Goal: Information Seeking & Learning: Learn about a topic

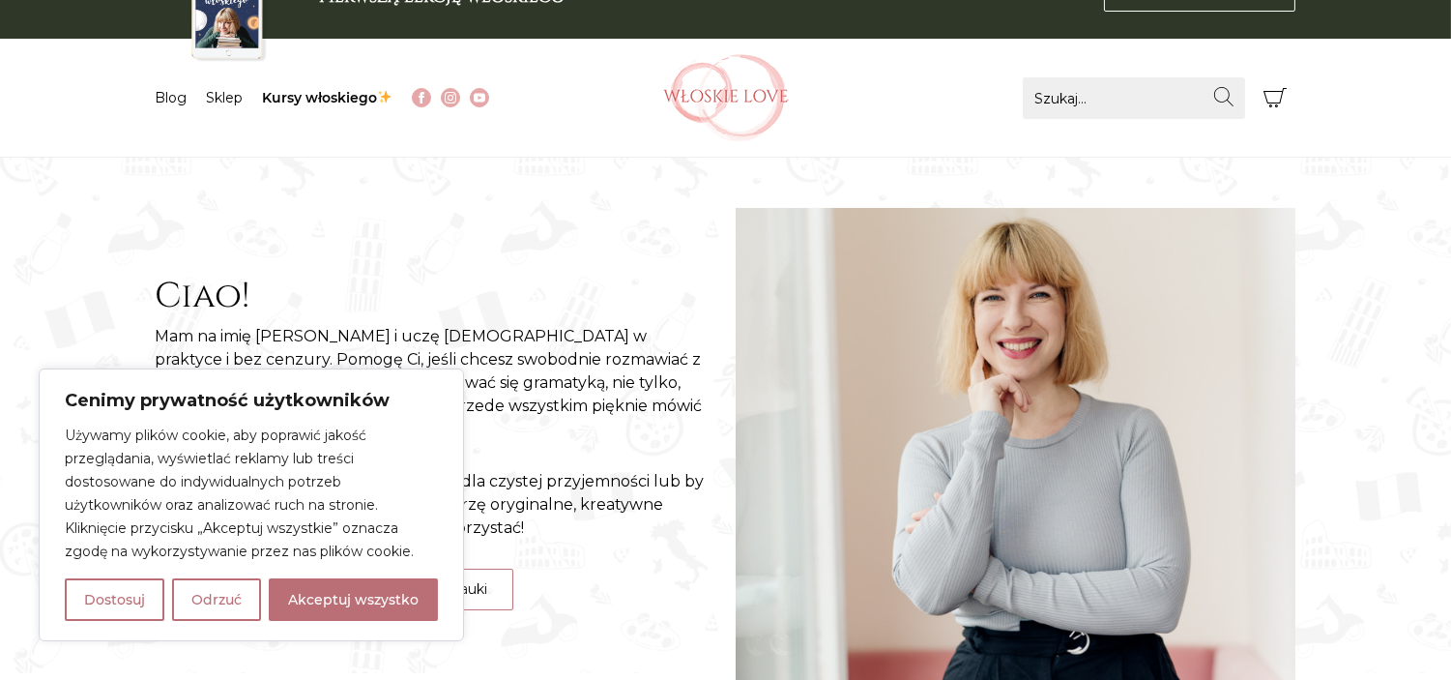
scroll to position [107, 0]
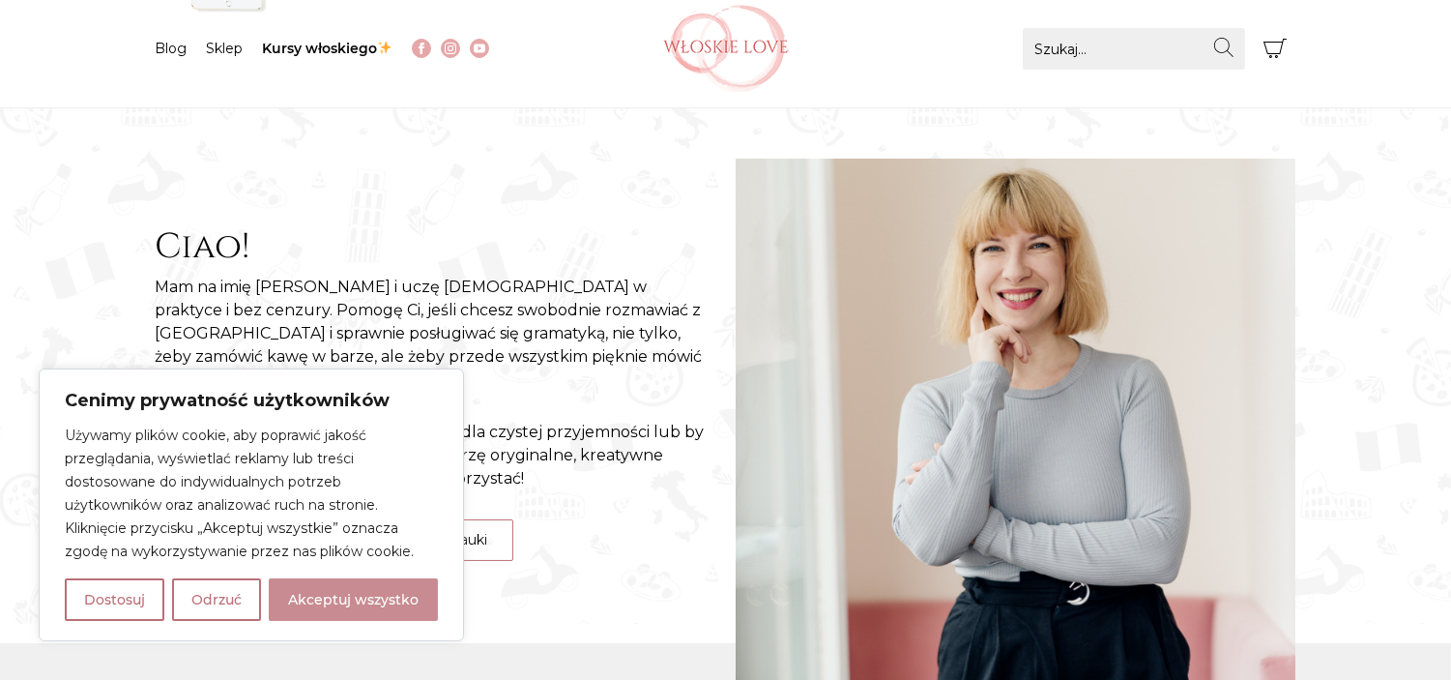
click at [349, 591] on button "Akceptuj wszystko" at bounding box center [353, 599] width 169 height 43
checkbox input "true"
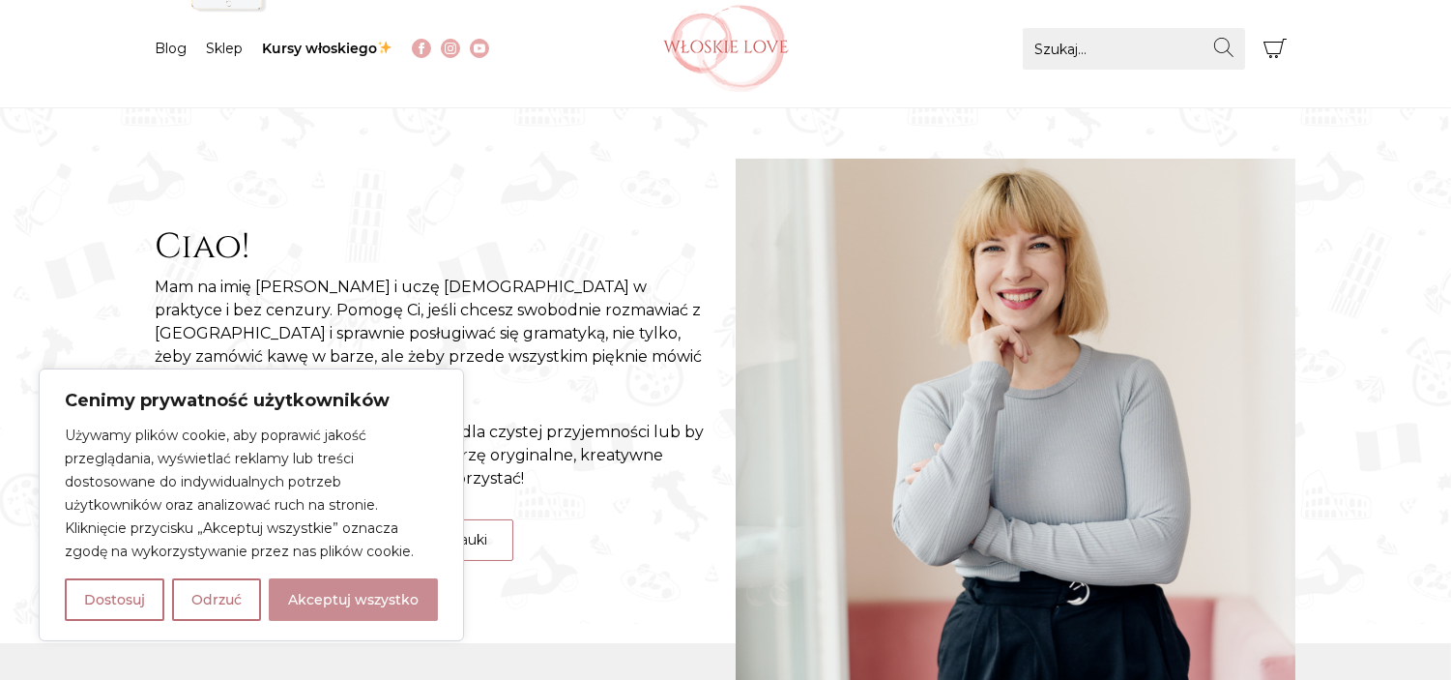
checkbox input "true"
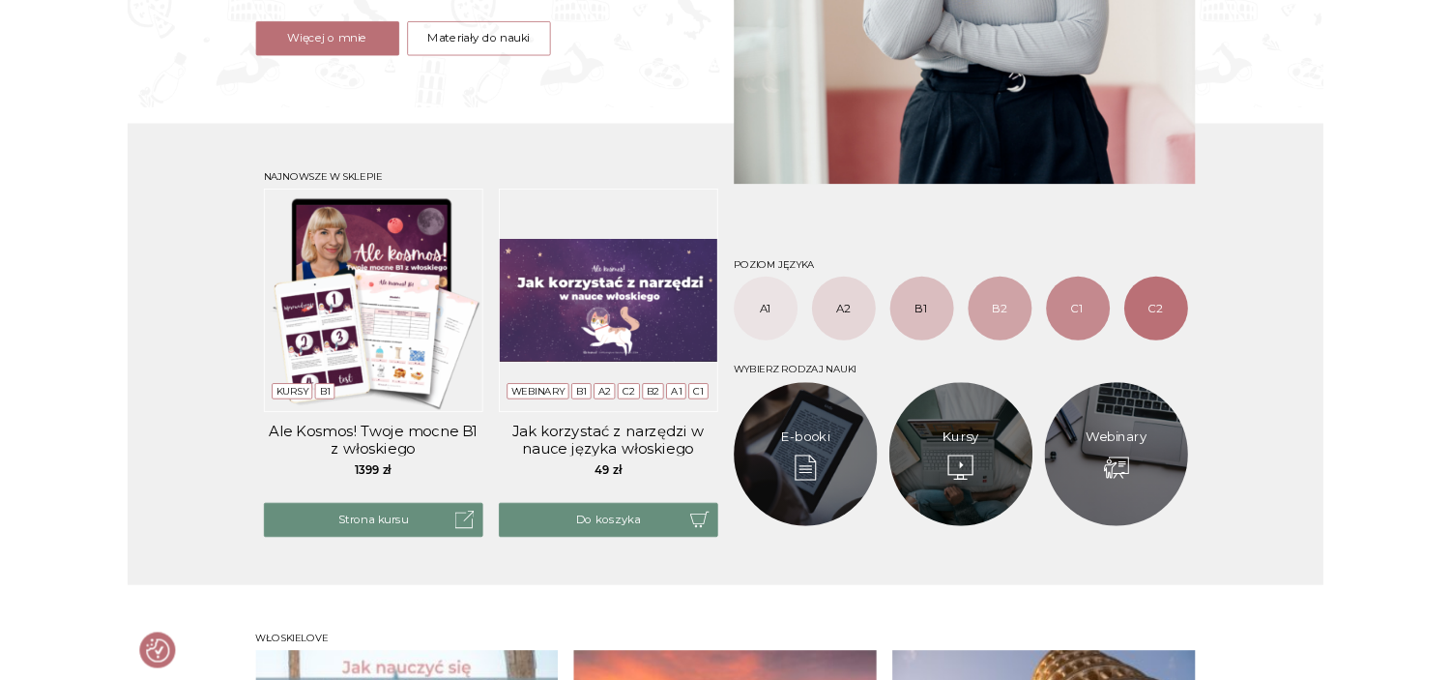
scroll to position [537, 0]
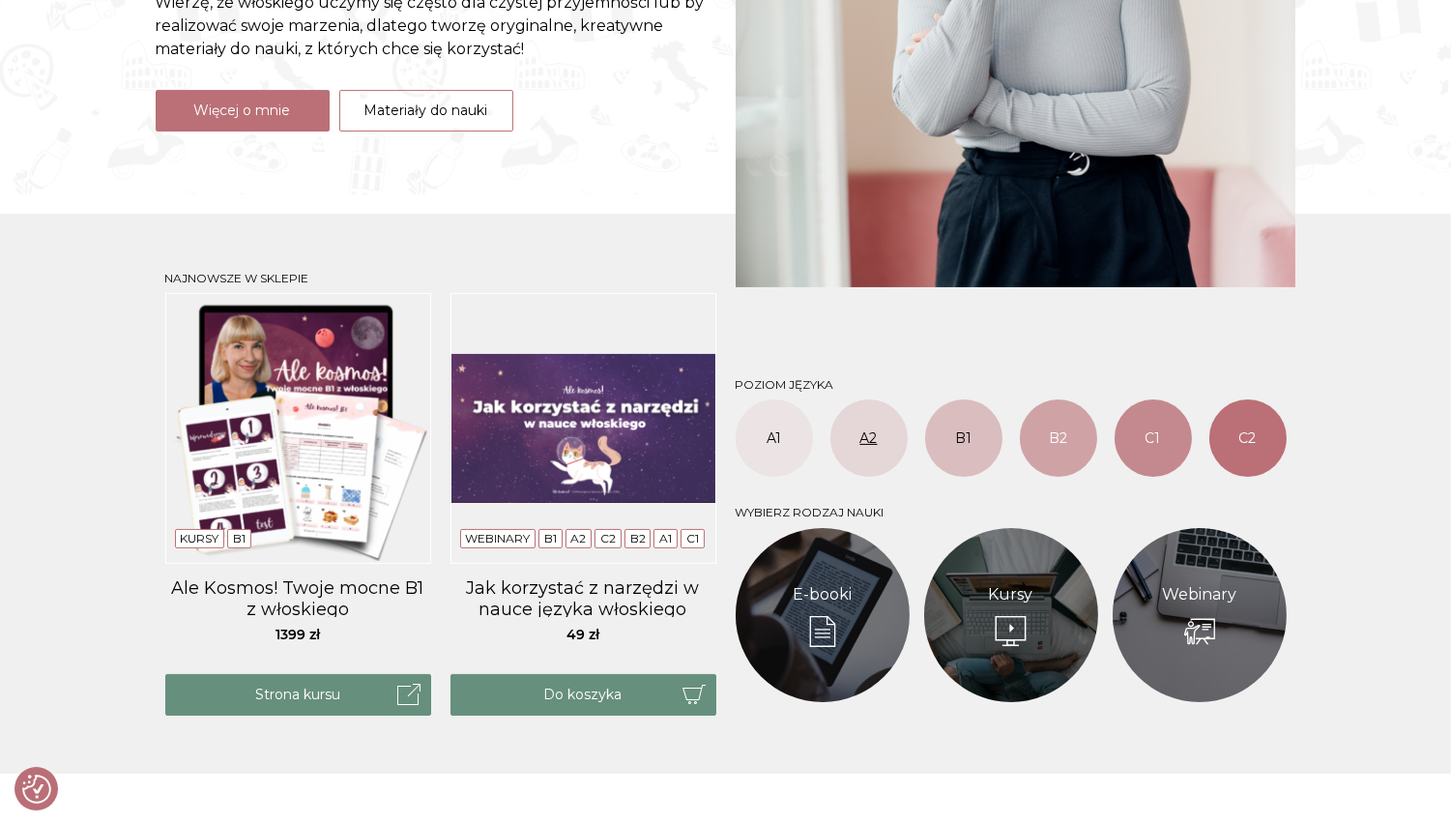
click at [870, 436] on link "A2" at bounding box center [868, 437] width 77 height 77
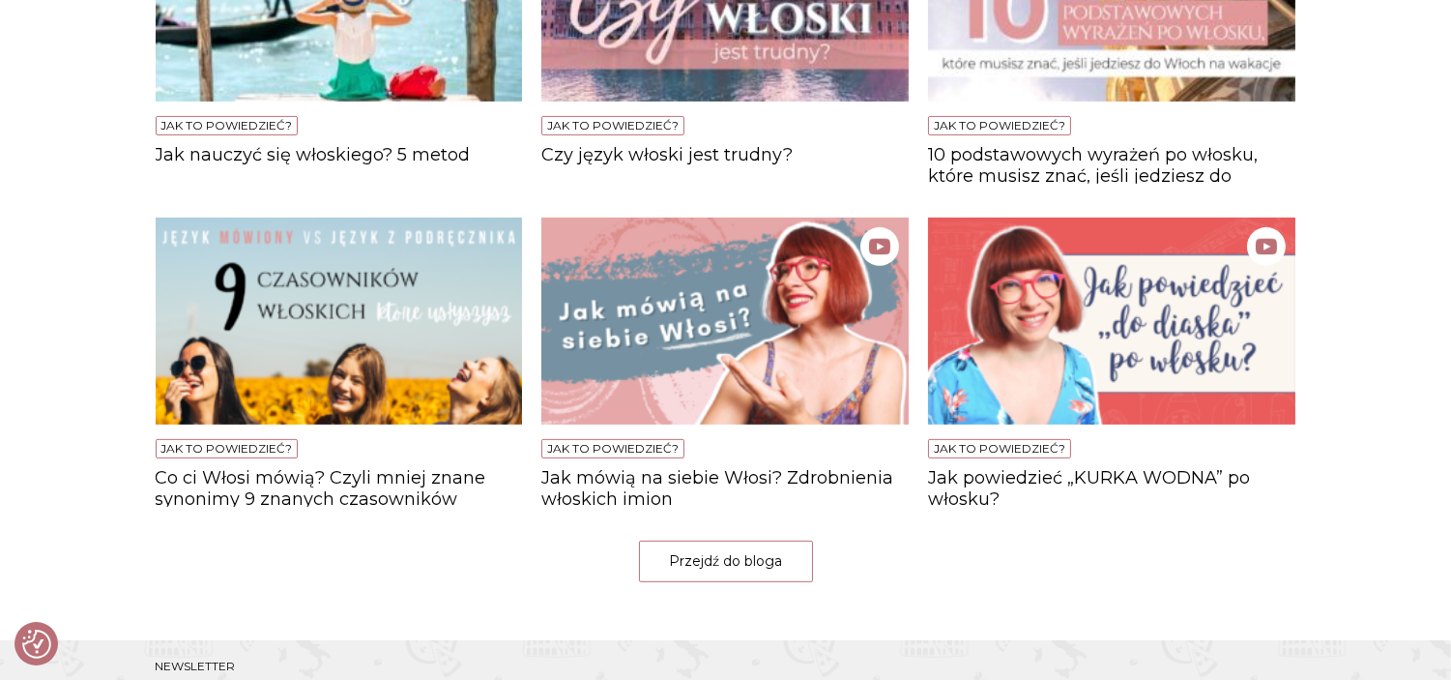
scroll to position [1503, 0]
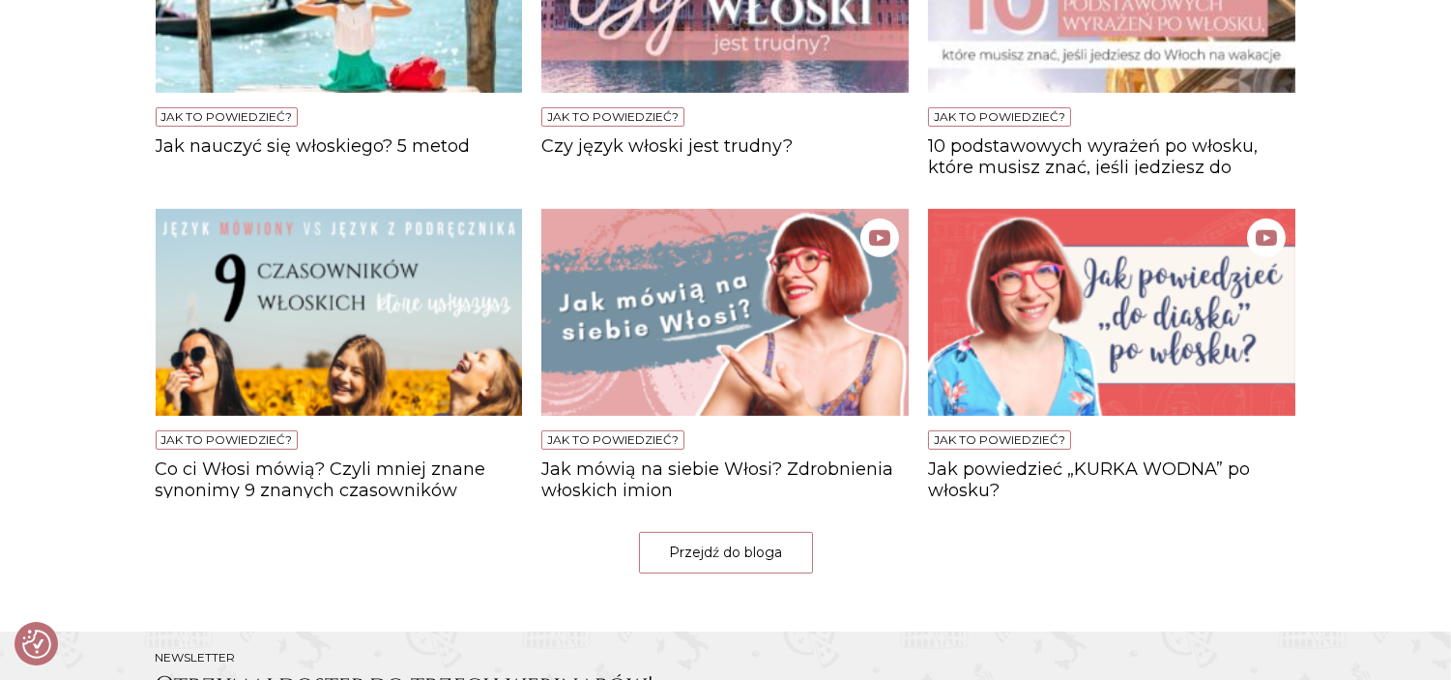
click at [1141, 305] on img at bounding box center [1111, 312] width 367 height 207
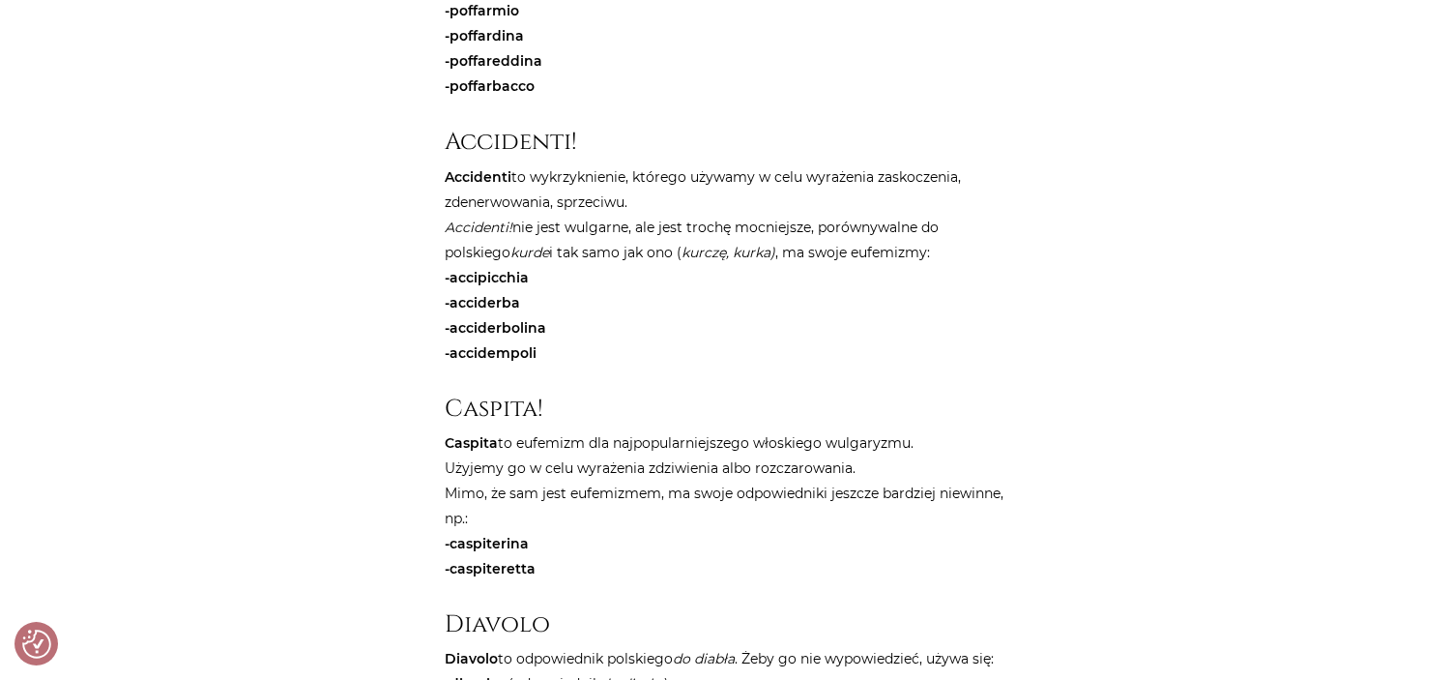
scroll to position [1181, 0]
